Goal: Information Seeking & Learning: Learn about a topic

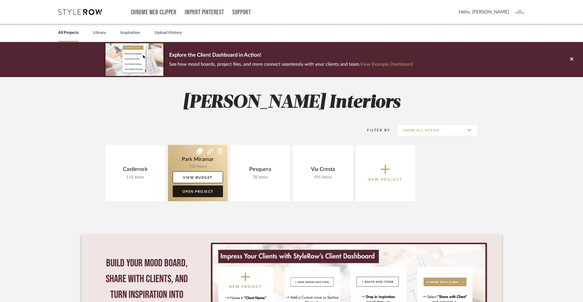
click at [197, 192] on link "Open Project" at bounding box center [198, 192] width 50 height 12
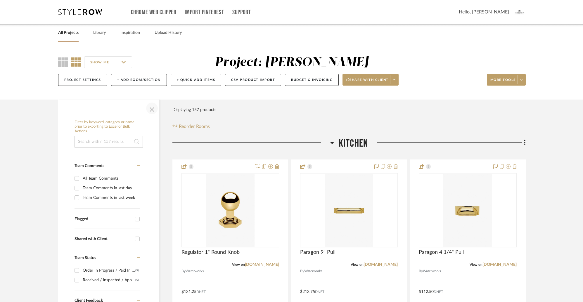
click at [153, 109] on span "button" at bounding box center [152, 108] width 14 height 14
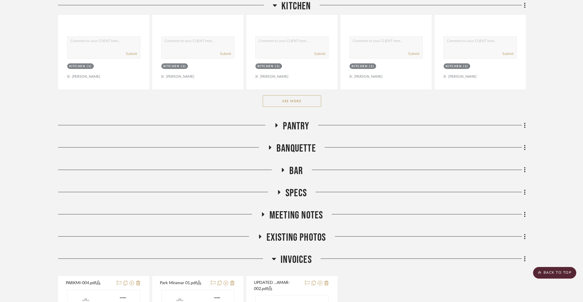
scroll to position [356, 0]
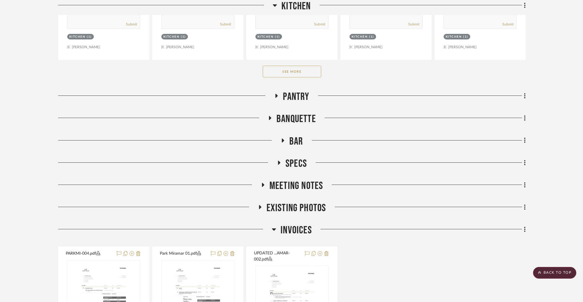
click at [300, 70] on button "See More" at bounding box center [292, 72] width 58 height 12
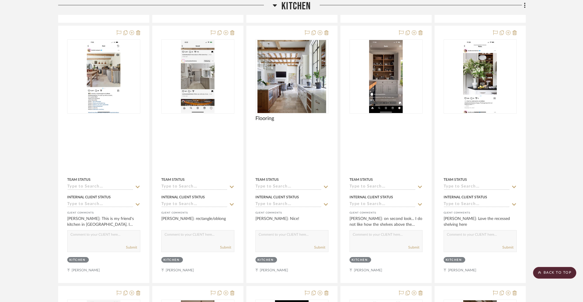
scroll to position [2748, 0]
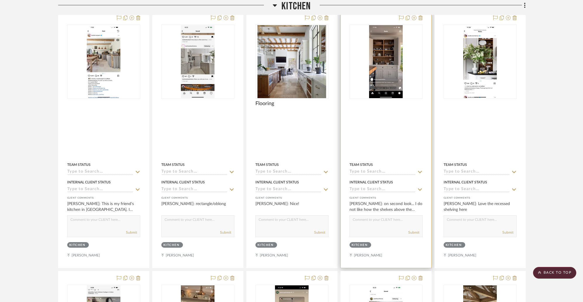
click at [391, 74] on img "0" at bounding box center [386, 61] width 34 height 73
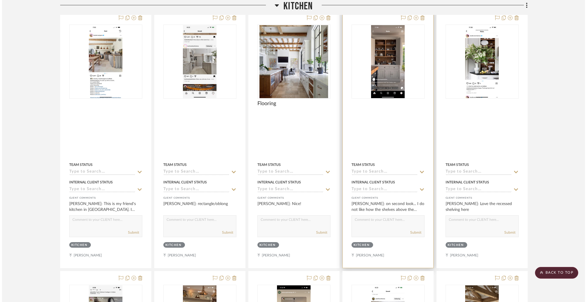
scroll to position [0, 0]
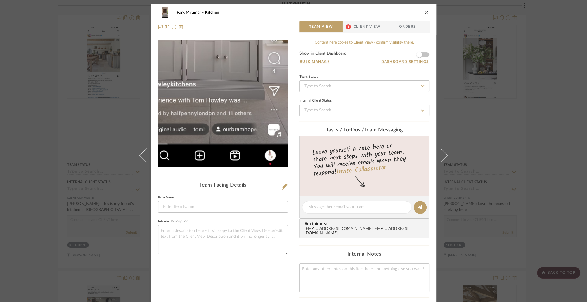
click at [230, 141] on img "0" at bounding box center [222, 103] width 59 height 127
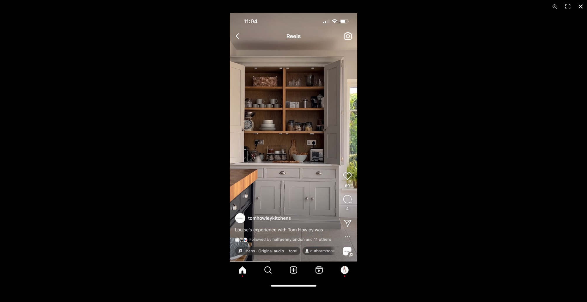
click at [579, 5] on button at bounding box center [580, 6] width 13 height 13
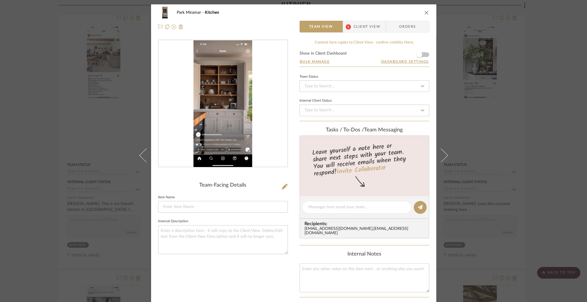
click at [424, 12] on icon "close" at bounding box center [426, 12] width 5 height 5
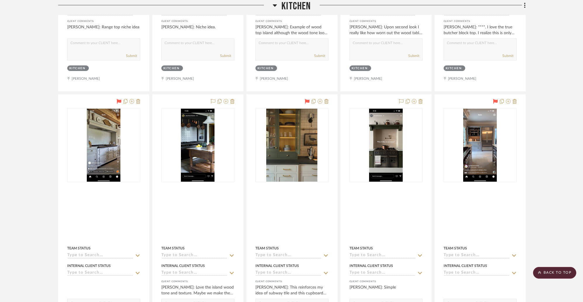
scroll to position [3205, 0]
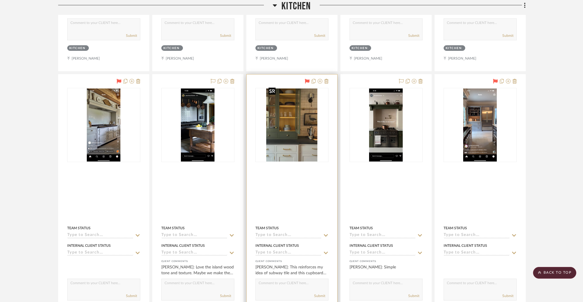
click at [291, 139] on img "0" at bounding box center [291, 125] width 51 height 73
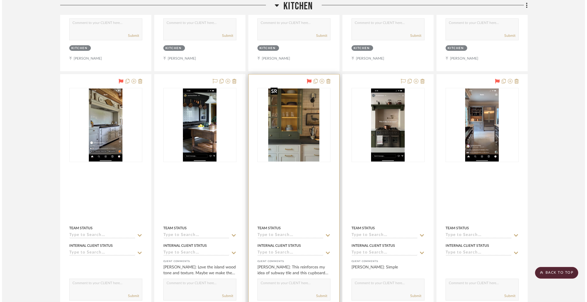
scroll to position [0, 0]
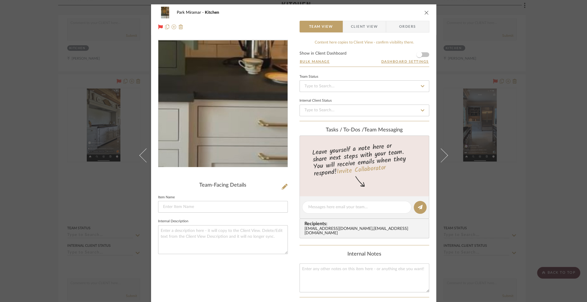
click at [252, 138] on img "0" at bounding box center [223, 103] width 89 height 127
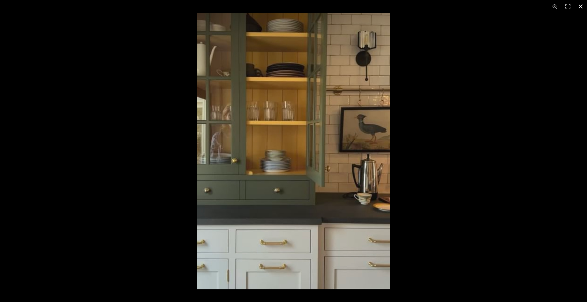
click at [581, 6] on button at bounding box center [580, 6] width 13 height 13
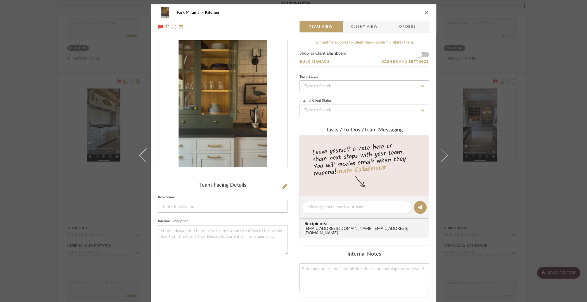
click at [424, 13] on icon "close" at bounding box center [426, 12] width 5 height 5
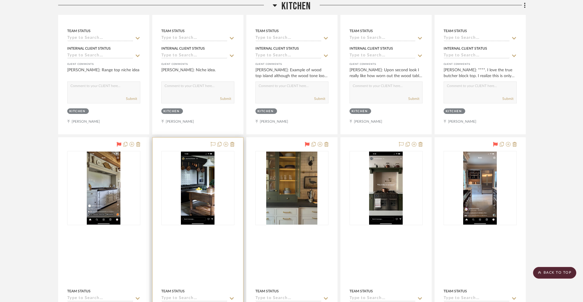
scroll to position [3149, 0]
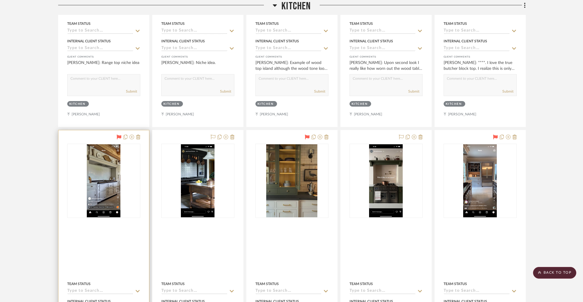
click at [101, 197] on div at bounding box center [103, 181] width 73 height 74
click at [99, 192] on img "0" at bounding box center [104, 180] width 34 height 73
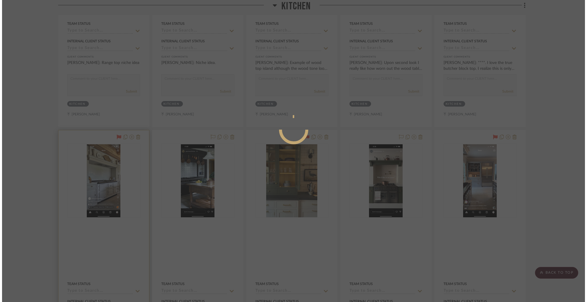
scroll to position [0, 0]
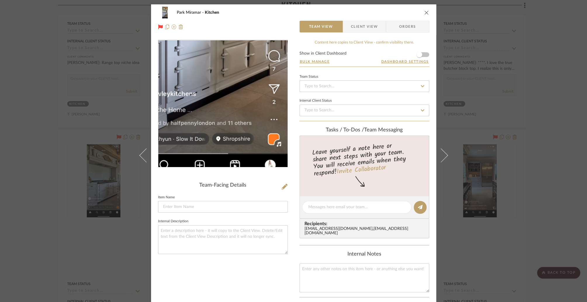
click at [241, 138] on img "0" at bounding box center [222, 103] width 59 height 127
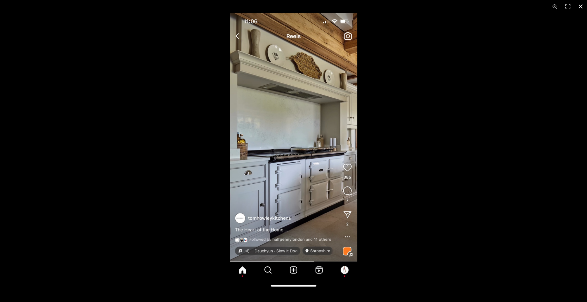
click at [582, 6] on button at bounding box center [580, 6] width 13 height 13
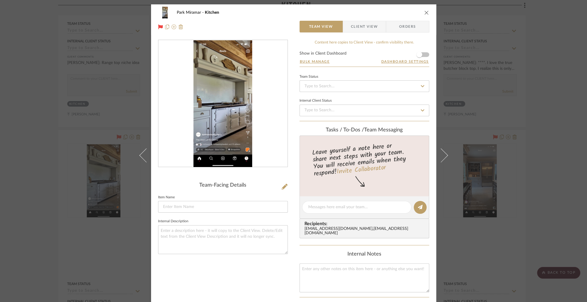
click at [425, 12] on icon "close" at bounding box center [426, 12] width 5 height 5
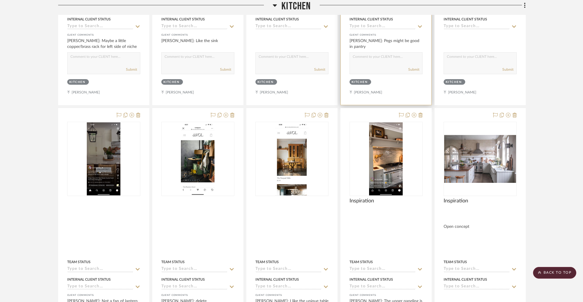
scroll to position [3704, 0]
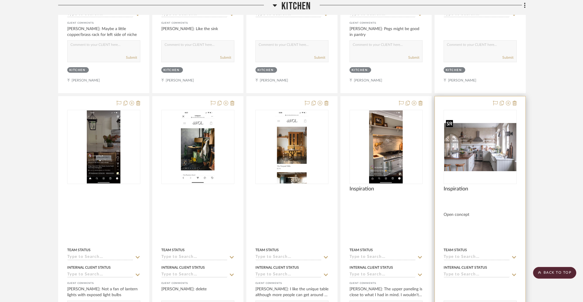
click at [484, 157] on img "0" at bounding box center [480, 147] width 72 height 48
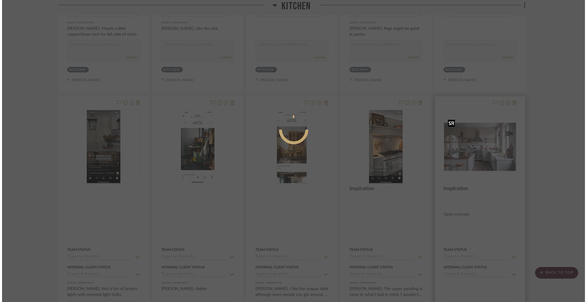
scroll to position [0, 0]
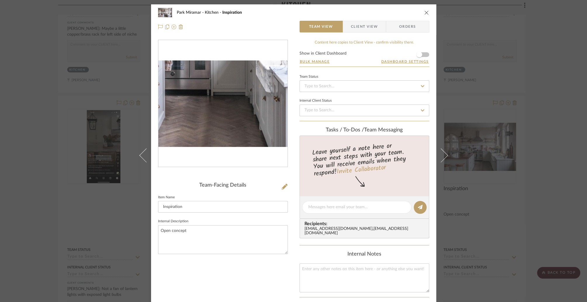
click at [230, 146] on img "0" at bounding box center [222, 104] width 129 height 87
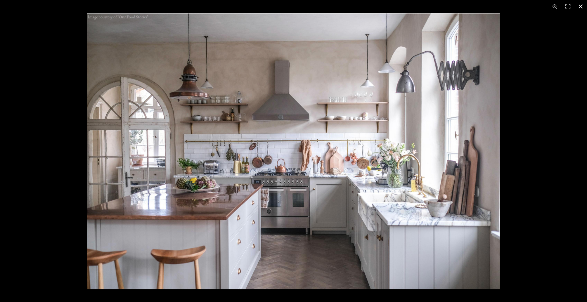
click at [581, 5] on button at bounding box center [580, 6] width 13 height 13
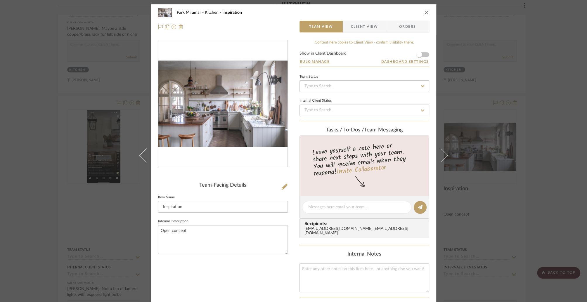
click at [424, 12] on icon "close" at bounding box center [426, 12] width 5 height 5
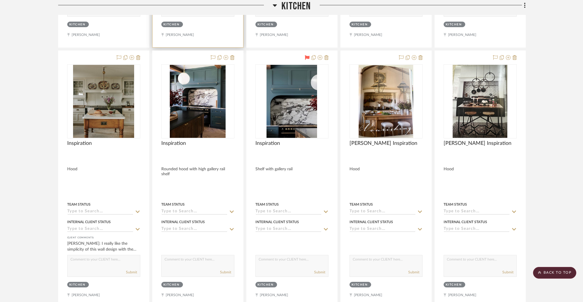
scroll to position [4011, 0]
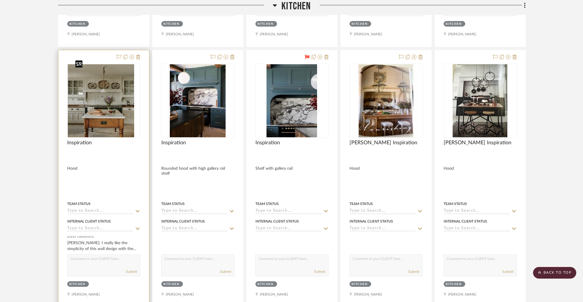
click at [107, 112] on div at bounding box center [103, 101] width 73 height 74
click at [128, 113] on img "0" at bounding box center [103, 100] width 61 height 73
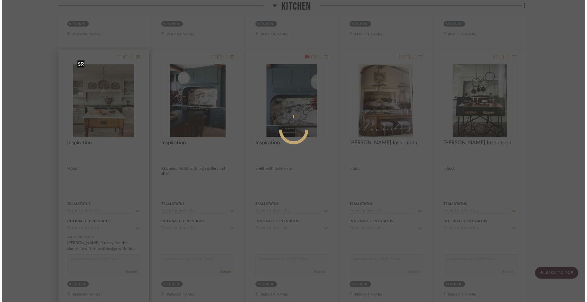
scroll to position [0, 0]
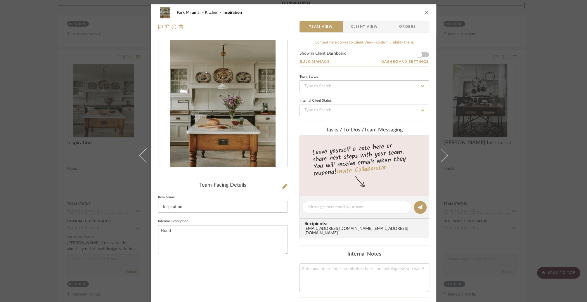
click at [242, 135] on img "0" at bounding box center [223, 103] width 106 height 127
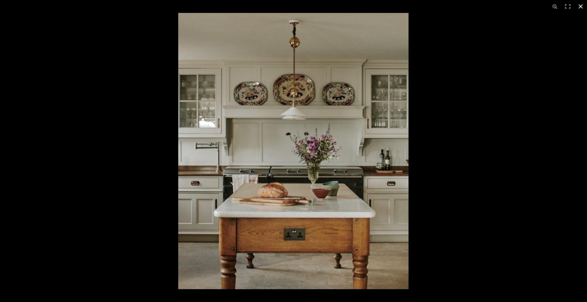
click at [580, 6] on button at bounding box center [580, 6] width 13 height 13
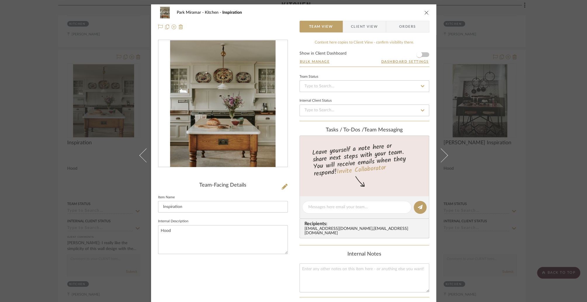
click at [424, 12] on icon "close" at bounding box center [426, 12] width 5 height 5
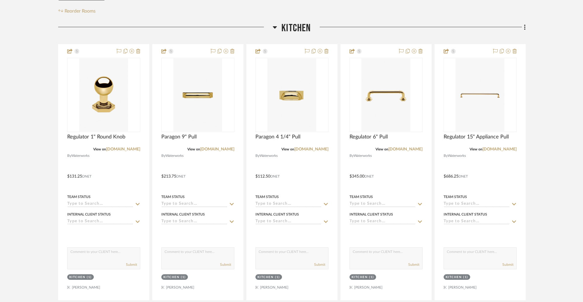
scroll to position [133, 0]
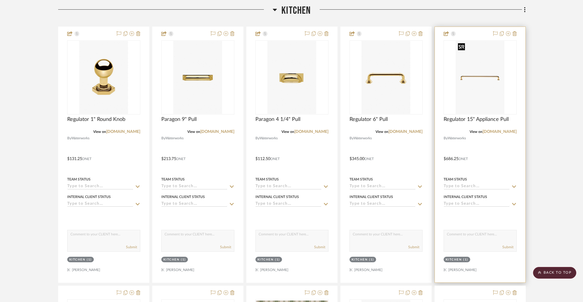
click at [461, 75] on img "0" at bounding box center [480, 77] width 49 height 73
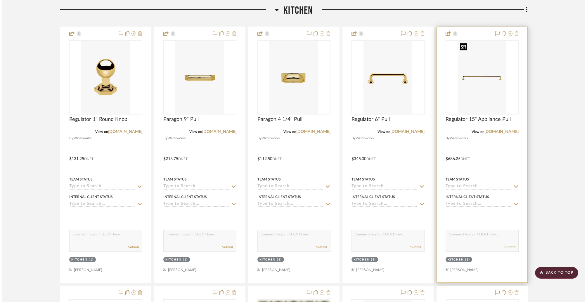
scroll to position [0, 0]
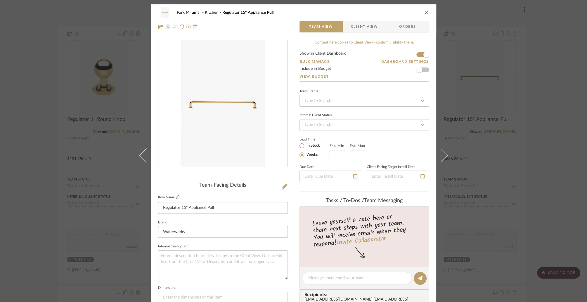
click at [176, 197] on icon at bounding box center [178, 197] width 4 height 4
click at [424, 11] on icon "close" at bounding box center [426, 12] width 5 height 5
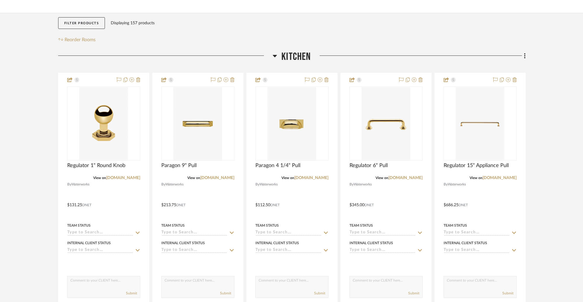
scroll to position [89, 0]
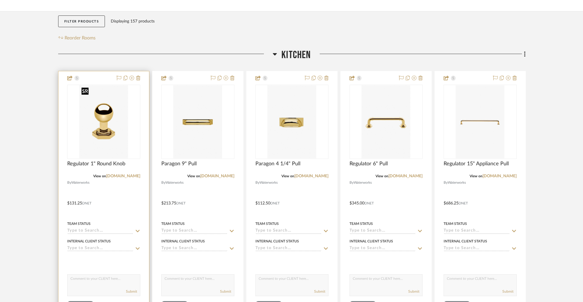
click at [99, 136] on img "0" at bounding box center [103, 121] width 49 height 73
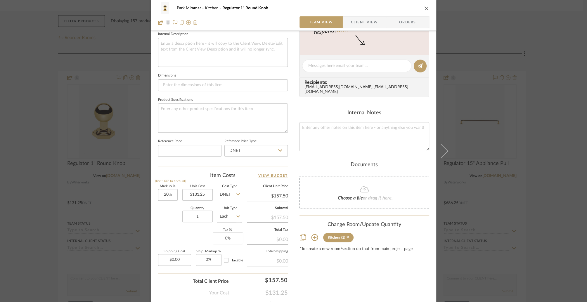
scroll to position [214, 0]
click at [424, 8] on icon "close" at bounding box center [426, 8] width 5 height 5
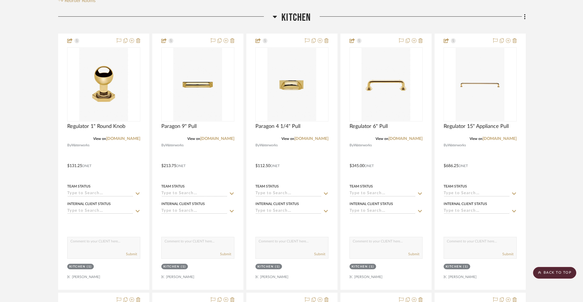
scroll to position [120, 0]
